Goal: Task Accomplishment & Management: Use online tool/utility

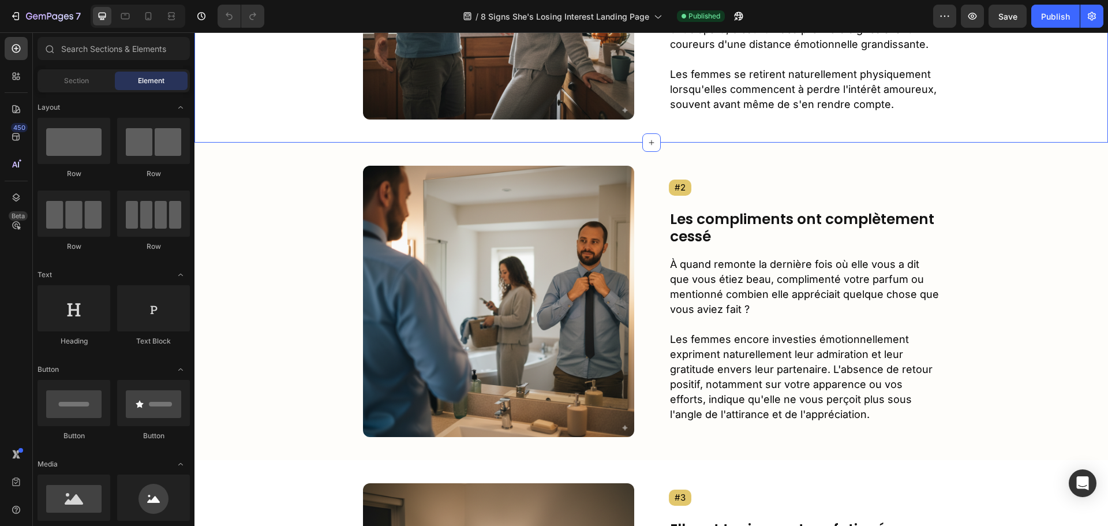
scroll to position [462, 0]
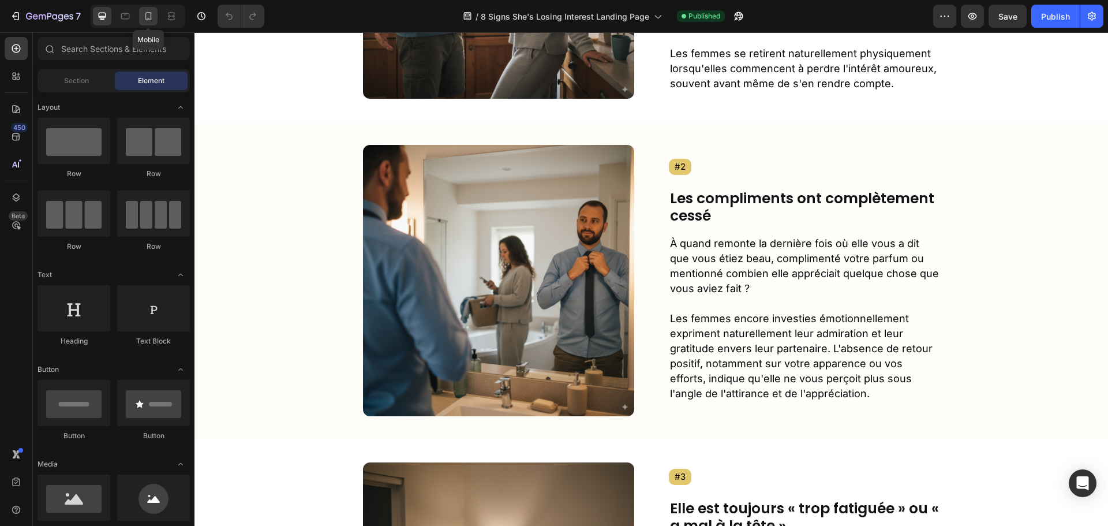
click at [150, 16] on icon at bounding box center [149, 16] width 12 height 12
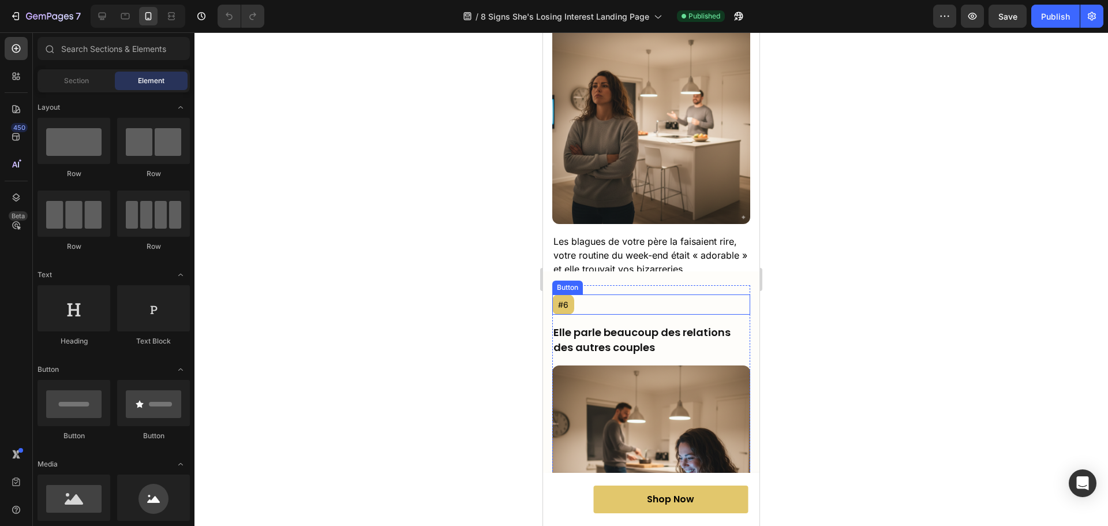
scroll to position [3016, 0]
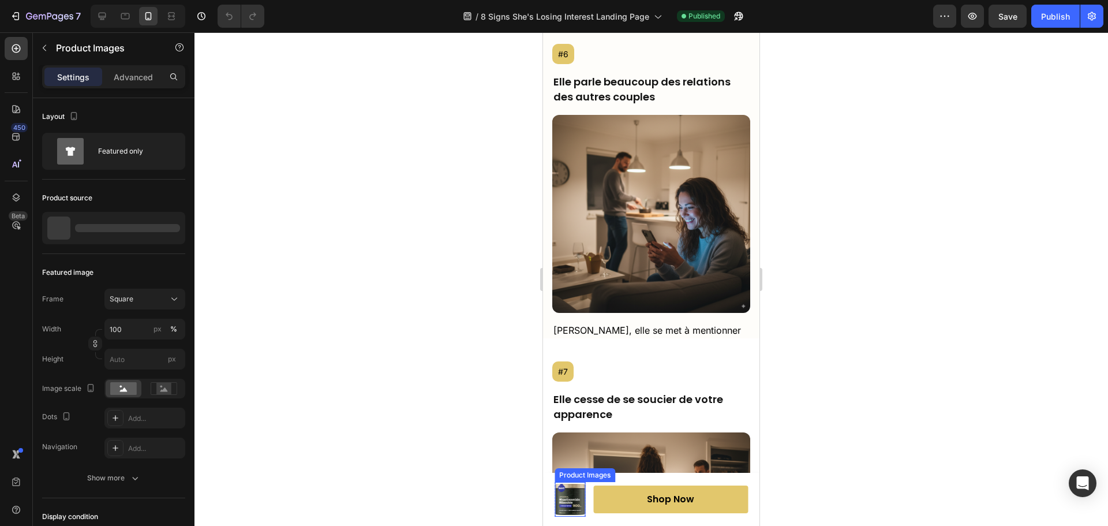
click at [574, 497] on img at bounding box center [570, 499] width 31 height 31
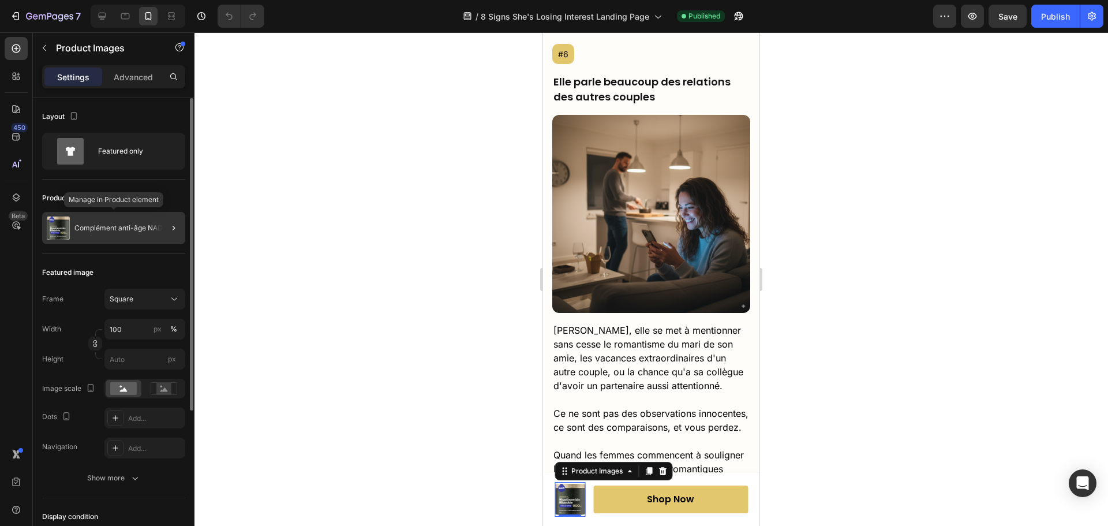
click at [121, 229] on p "Complément anti-âge NAD+" at bounding box center [120, 228] width 93 height 8
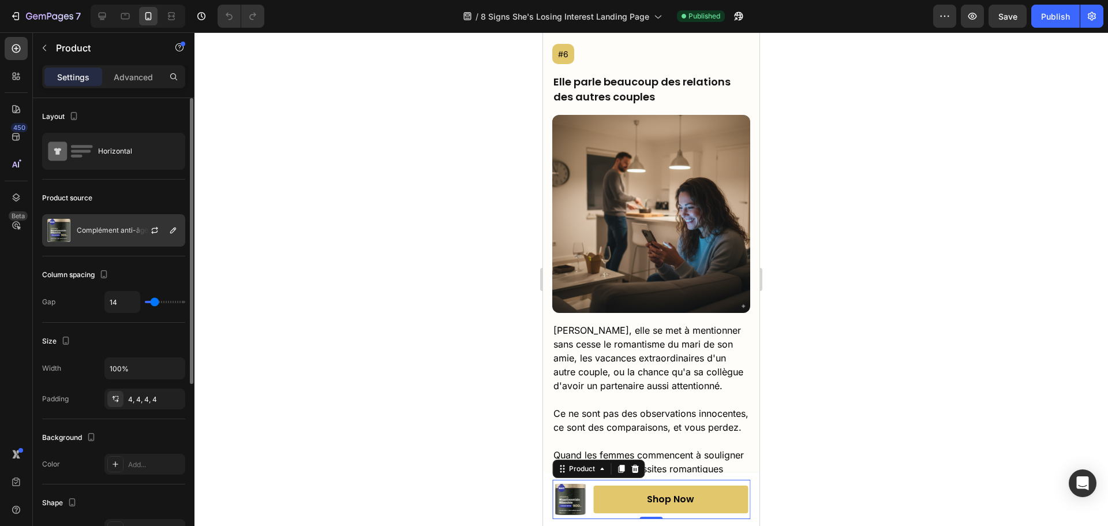
click at [115, 231] on p "Complément anti-âge NAD+" at bounding box center [123, 230] width 93 height 8
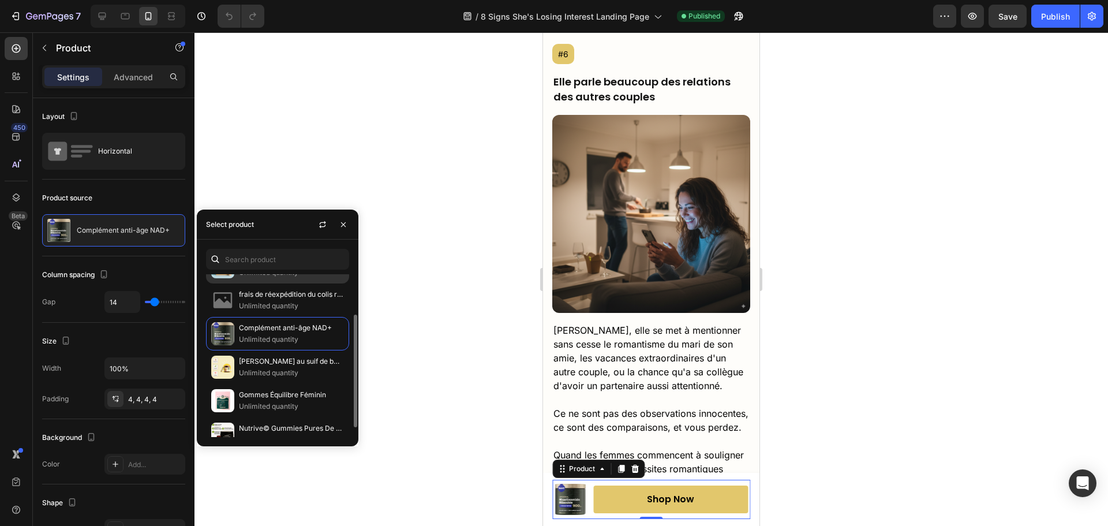
scroll to position [72, 0]
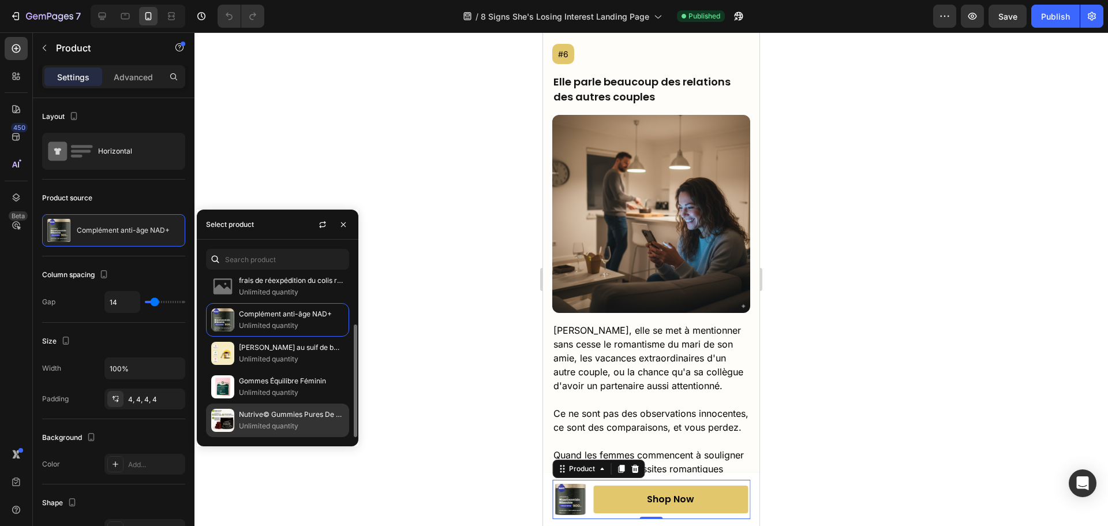
click at [276, 420] on p "Nutrive© Gummies Pures De Shilajit" at bounding box center [291, 415] width 105 height 12
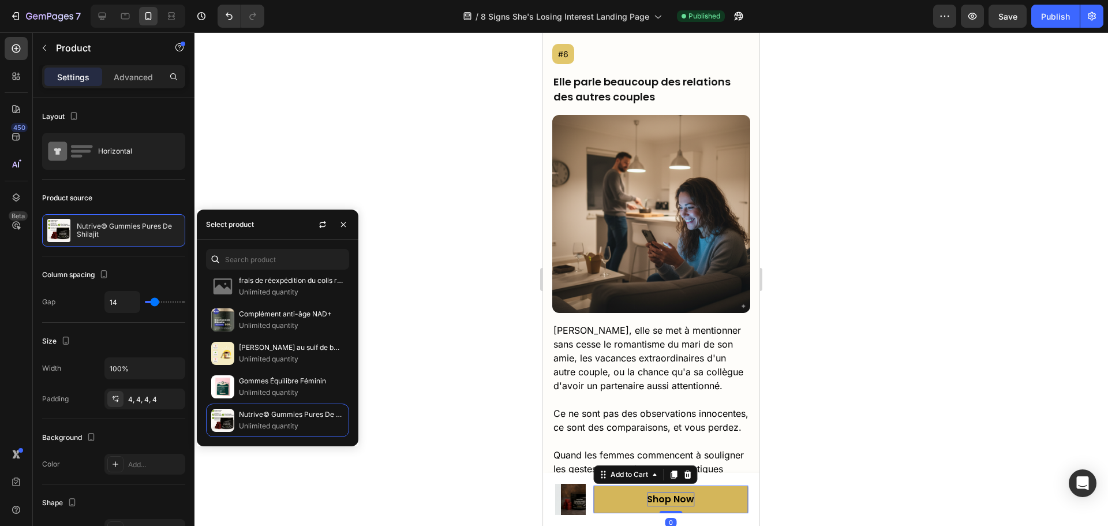
click at [652, 500] on div "Shop Now" at bounding box center [670, 499] width 47 height 14
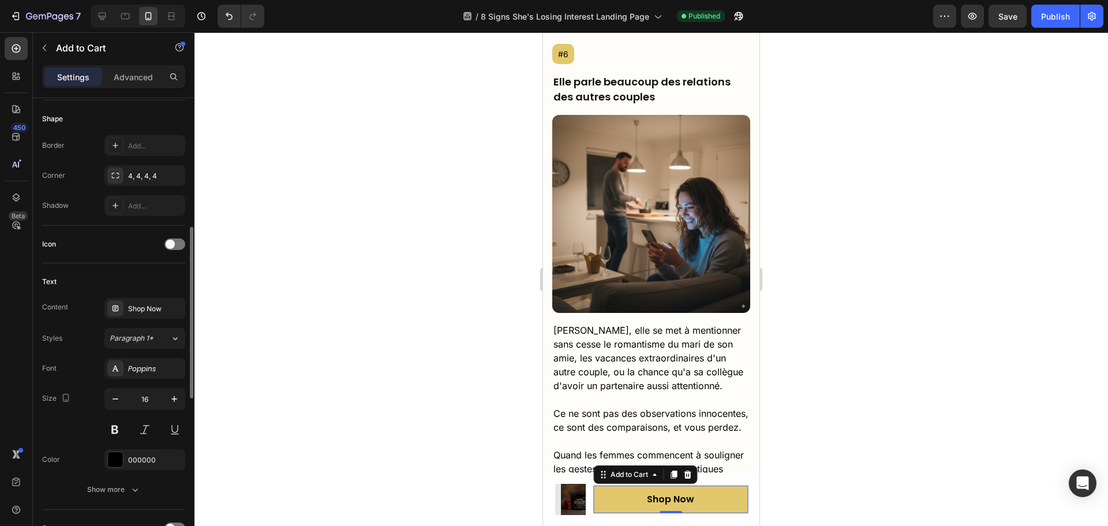
scroll to position [462, 0]
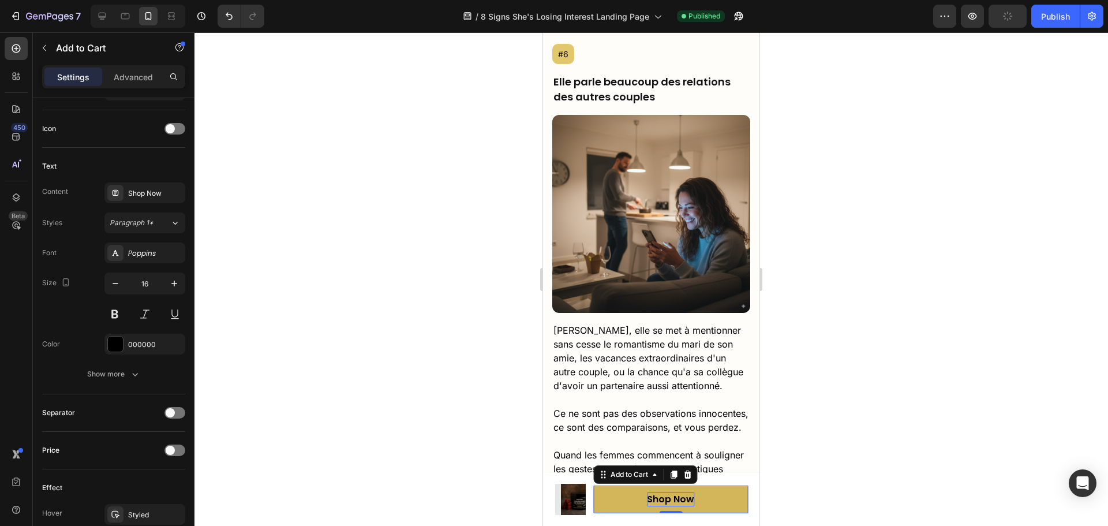
click at [660, 498] on div "Shop Now" at bounding box center [670, 499] width 47 height 14
click at [660, 498] on p "Shop Now" at bounding box center [670, 499] width 47 height 14
click at [594, 485] on button "Buy" at bounding box center [671, 499] width 155 height 28
click at [594, 485] on button "Buy 1" at bounding box center [671, 499] width 155 height 28
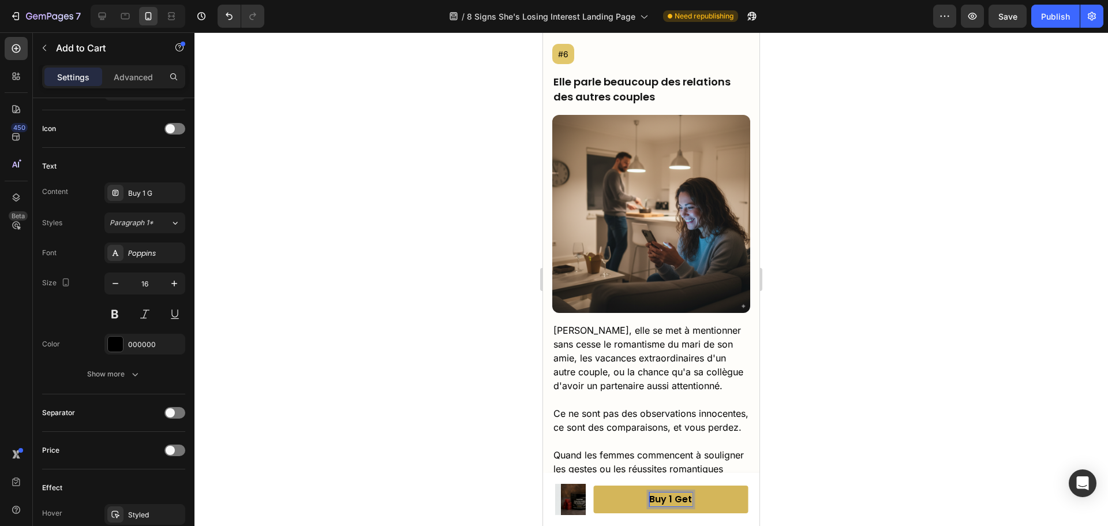
click at [594, 485] on button "Buy 1 Get" at bounding box center [671, 499] width 155 height 28
click at [594, 485] on button "Buy 1 Get One" at bounding box center [671, 499] width 155 height 28
click at [657, 500] on p "Buy 1 Get One Free" at bounding box center [670, 499] width 87 height 14
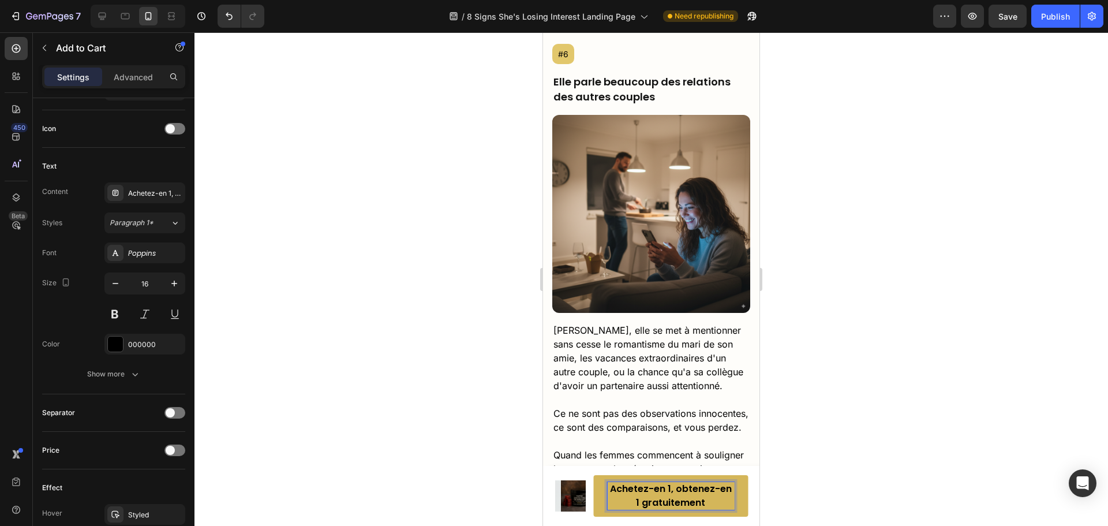
click at [622, 503] on p "Achetez-en 1, obtenez-en 1 gratuitement" at bounding box center [671, 496] width 127 height 28
click at [598, 507] on button "Achetez-en 1, obtenez-en 1 gratuitement" at bounding box center [671, 496] width 155 height 42
click at [650, 494] on p "Achetez-en 1, obtenez-en 1 gratuitement" at bounding box center [671, 496] width 127 height 28
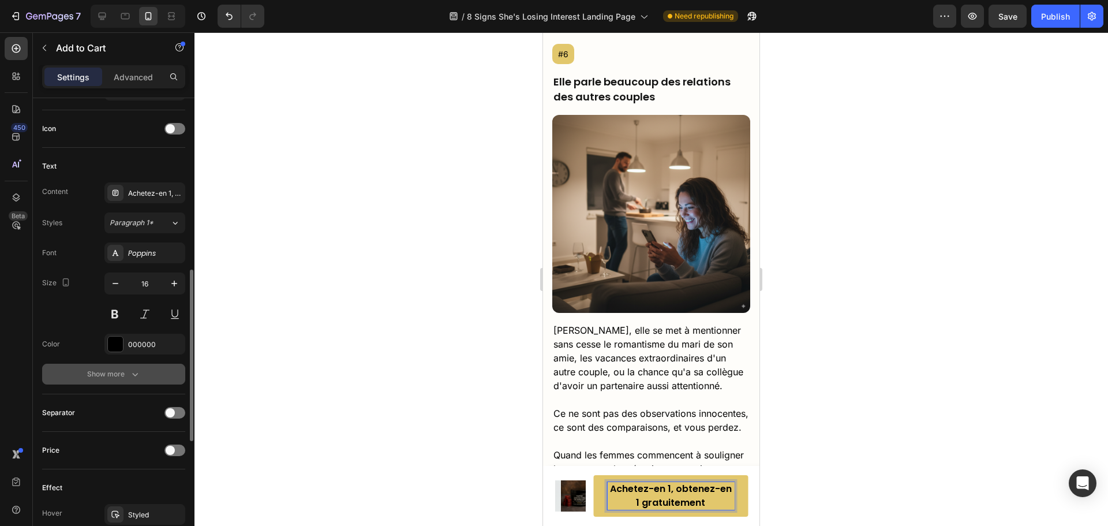
click at [137, 375] on icon "button" at bounding box center [135, 374] width 12 height 12
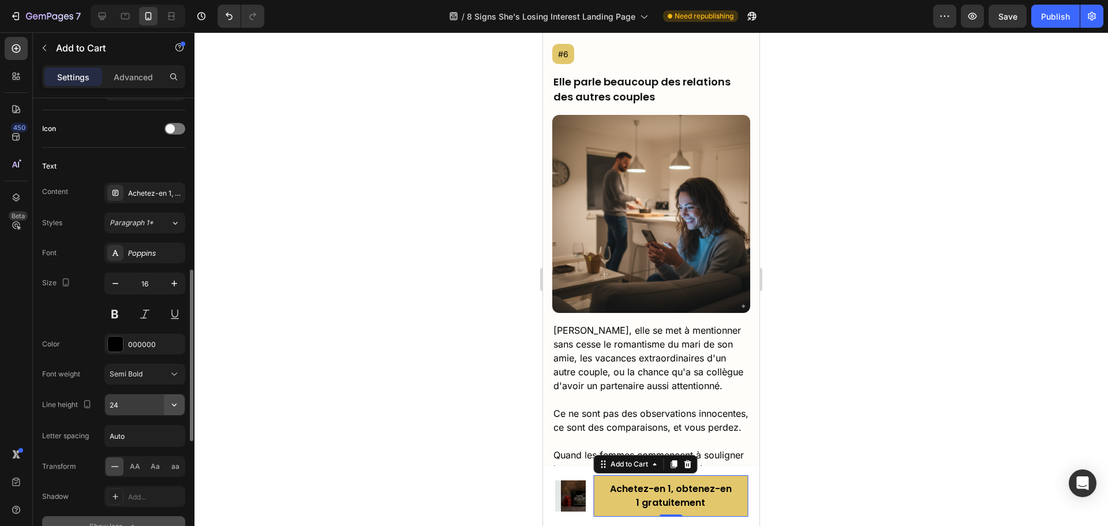
click at [167, 409] on button "button" at bounding box center [174, 404] width 21 height 21
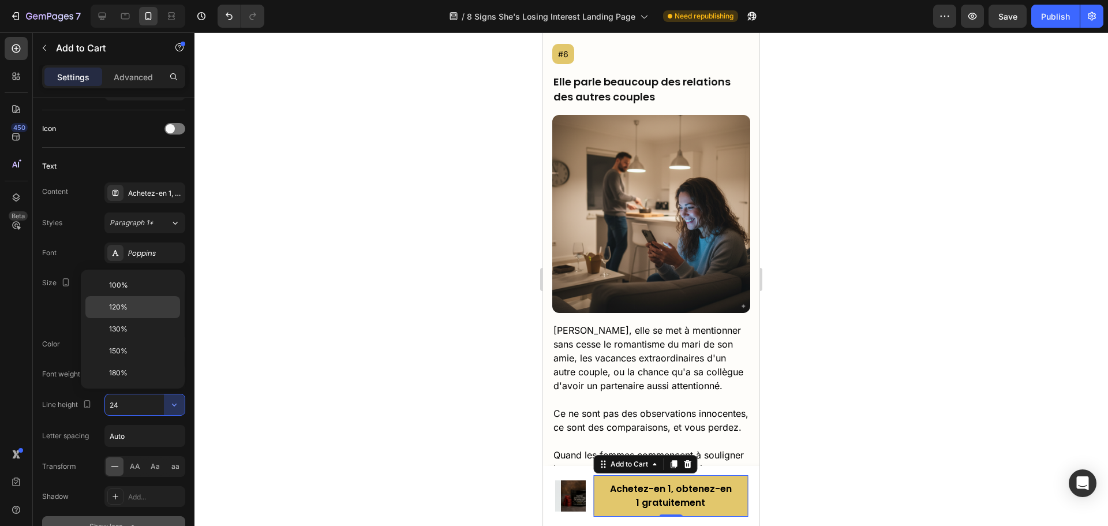
click at [128, 312] on div "120%" at bounding box center [132, 307] width 95 height 22
type input "120%"
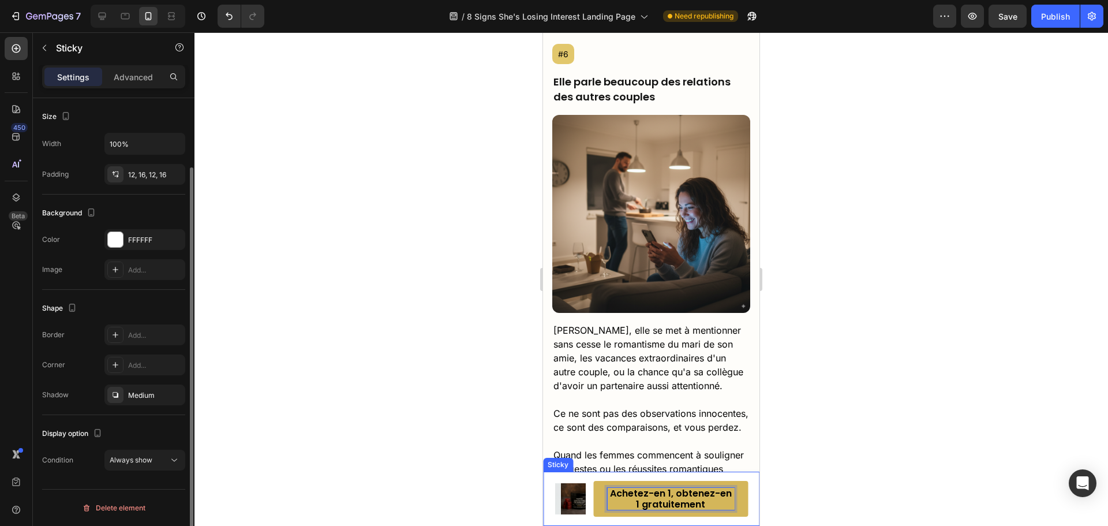
scroll to position [0, 0]
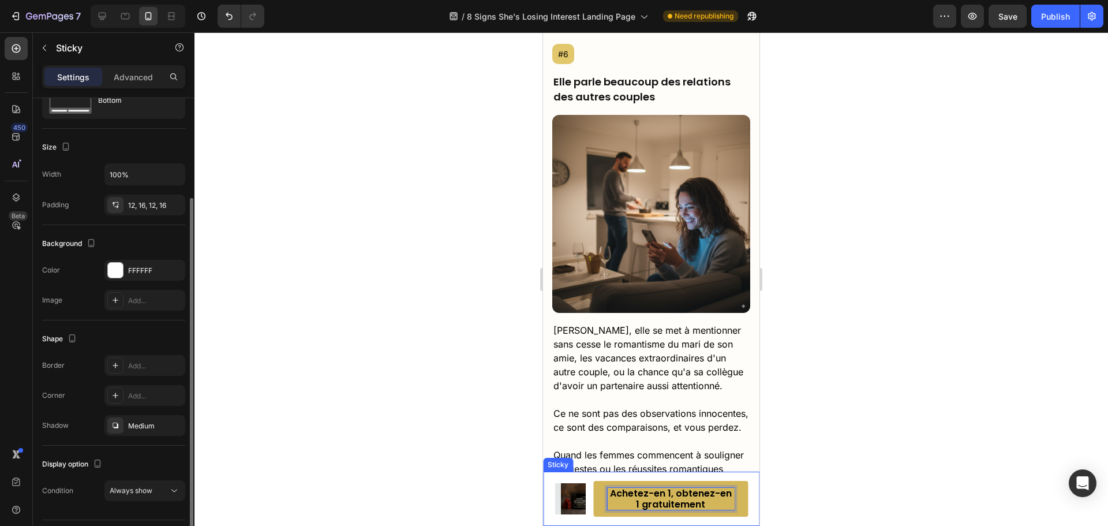
click at [558, 476] on div "Product Images Row Achetez-en 1, obtenez-en 1 gratuitement Add to Cart 0 Row Pr…" at bounding box center [651, 499] width 216 height 54
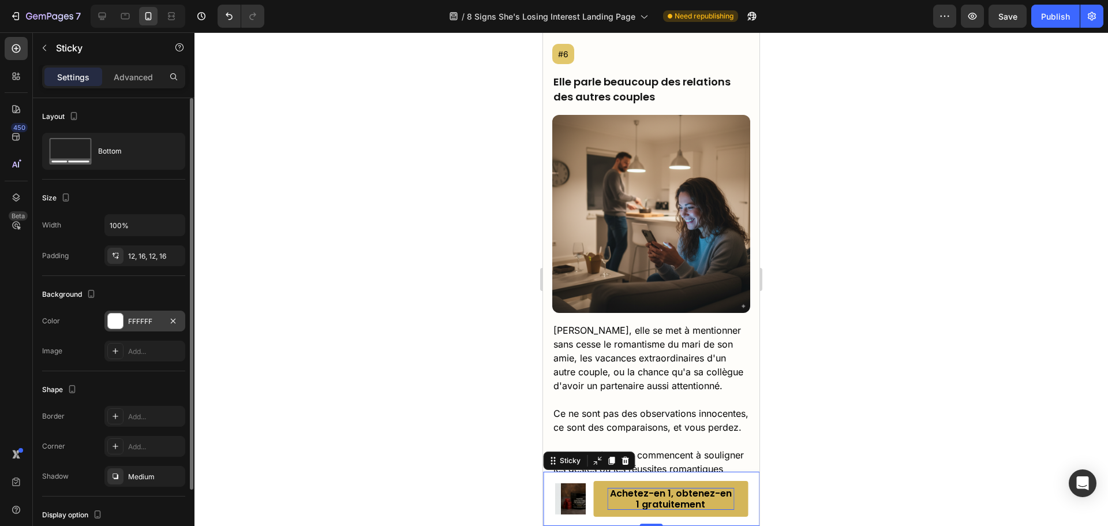
click at [113, 323] on div at bounding box center [115, 320] width 15 height 15
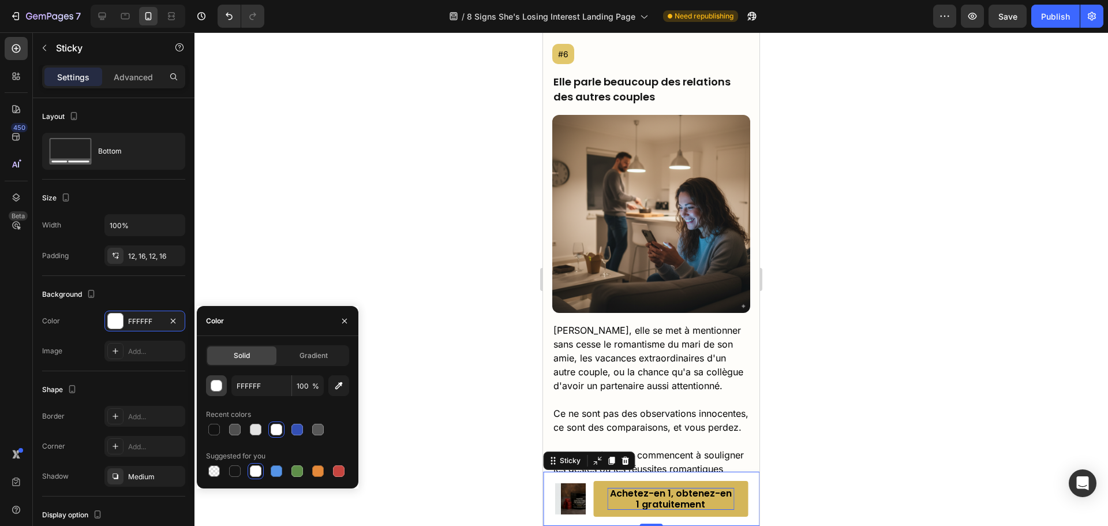
click at [216, 386] on div "button" at bounding box center [217, 386] width 12 height 12
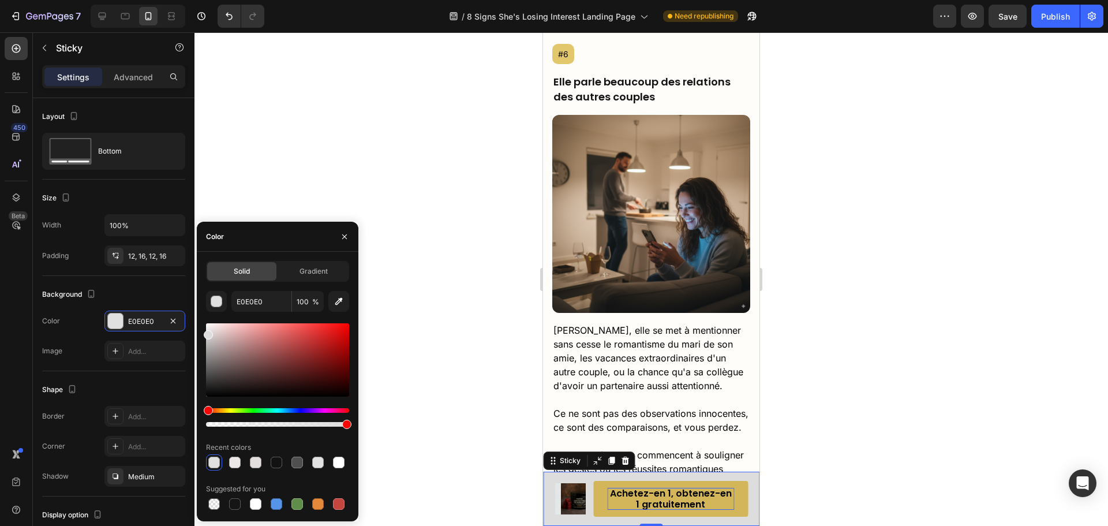
drag, startPoint x: 209, startPoint y: 326, endPoint x: 200, endPoint y: 332, distance: 11.5
click at [200, 332] on div "Solid Gradient E0E0E0 100 % Recent colors Suggested for you" at bounding box center [278, 386] width 162 height 251
type input "DDDDDD"
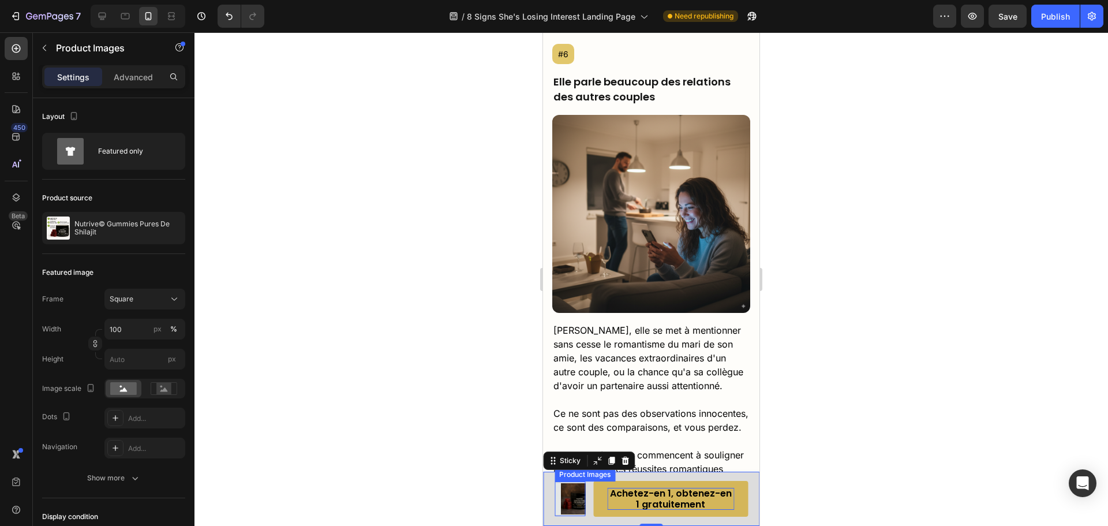
click at [569, 498] on img at bounding box center [575, 498] width 31 height 31
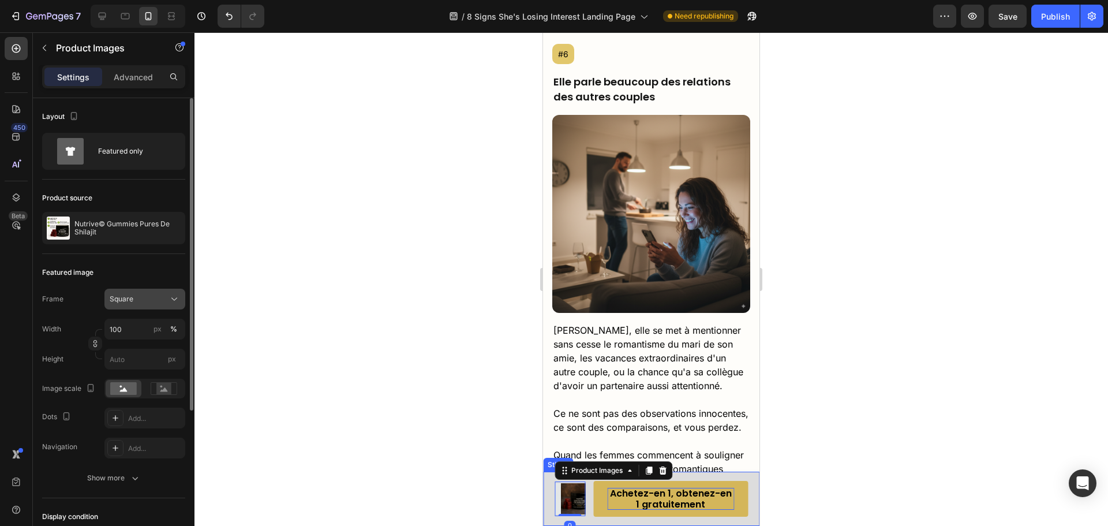
click at [128, 308] on button "Square" at bounding box center [144, 299] width 81 height 21
click at [126, 389] on span "Original" at bounding box center [121, 392] width 25 height 10
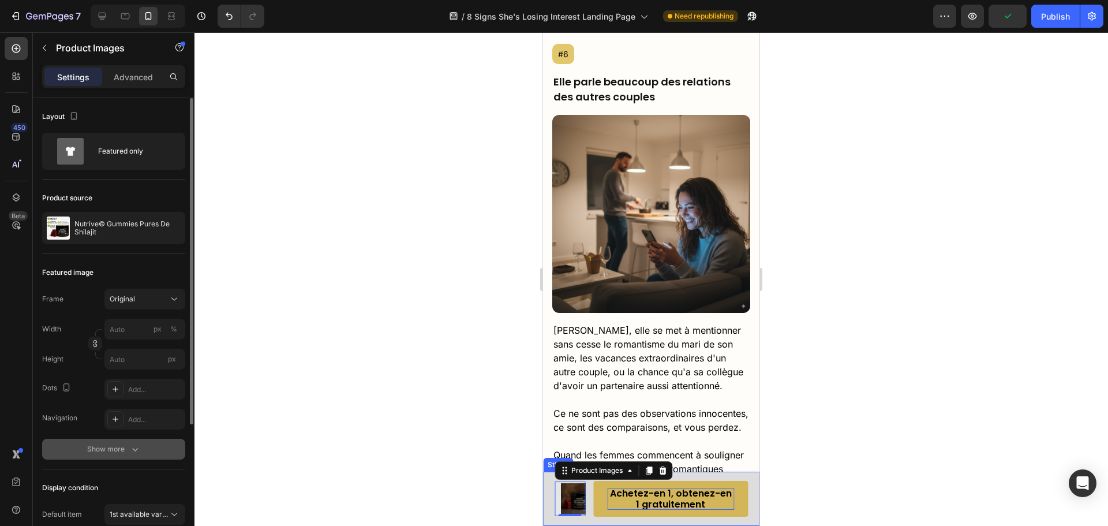
click at [113, 445] on div "Show more" at bounding box center [114, 449] width 54 height 12
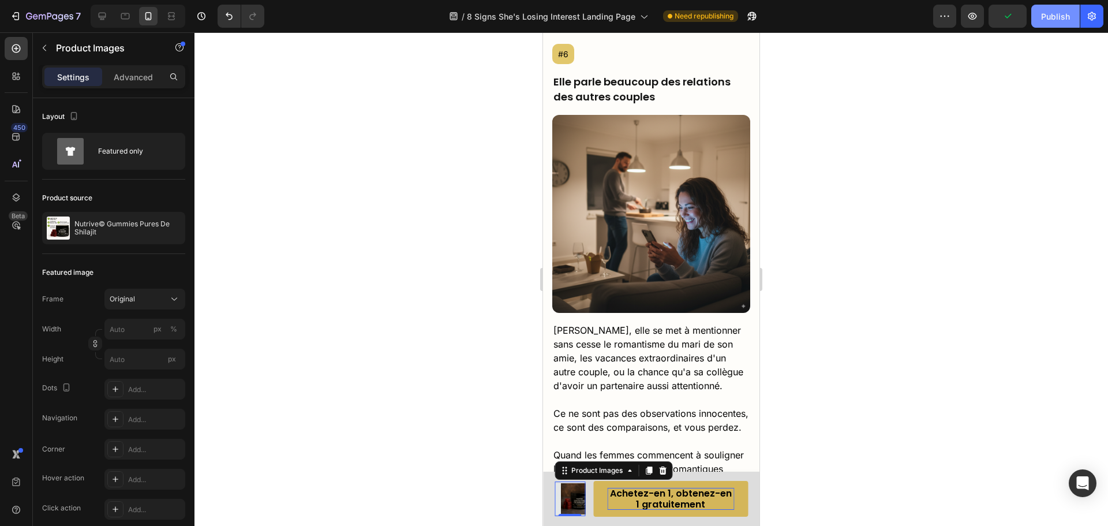
click at [1045, 21] on div "Publish" at bounding box center [1055, 16] width 29 height 12
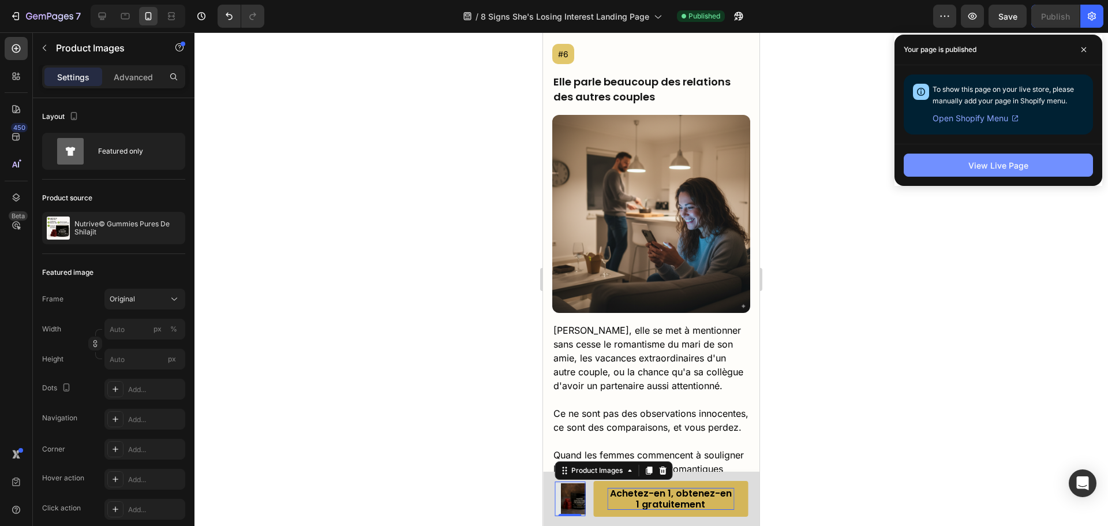
click at [963, 162] on button "View Live Page" at bounding box center [998, 165] width 189 height 23
